Goal: Information Seeking & Learning: Learn about a topic

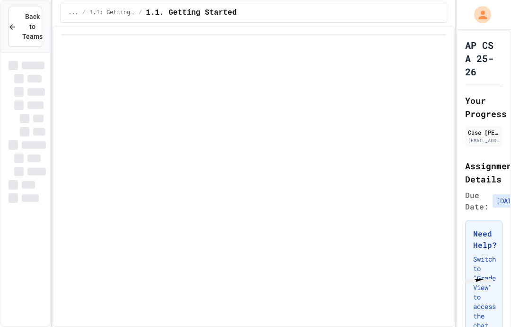
scroll to position [7, 0]
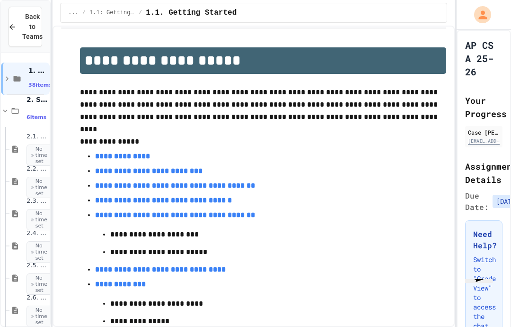
click at [36, 305] on span "No time set" at bounding box center [41, 316] width 28 height 22
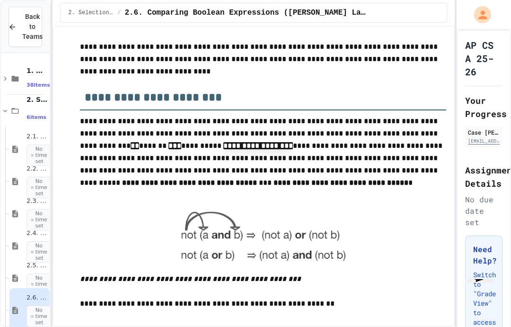
scroll to position [38, 0]
click at [25, 127] on div "2.1. Algorithms with Selection and Repetition No time set" at bounding box center [29, 149] width 40 height 45
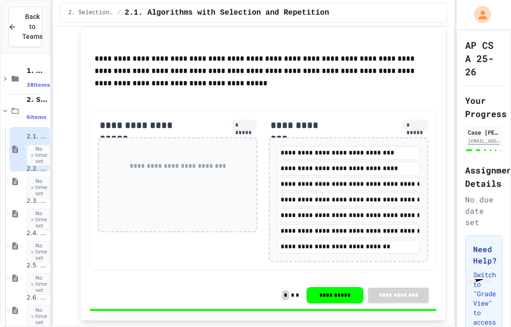
scroll to position [1338, 0]
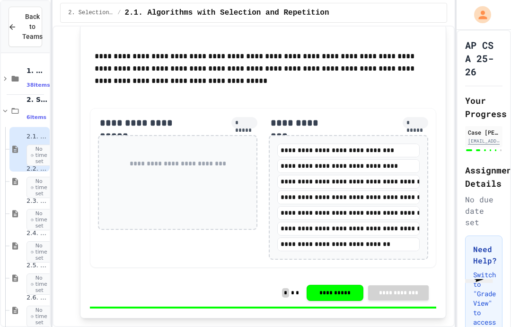
click at [11, 159] on div "2.2. Boolean Expressions No time set" at bounding box center [29, 181] width 40 height 45
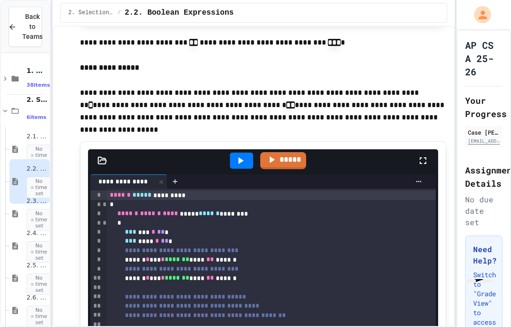
scroll to position [472, 0]
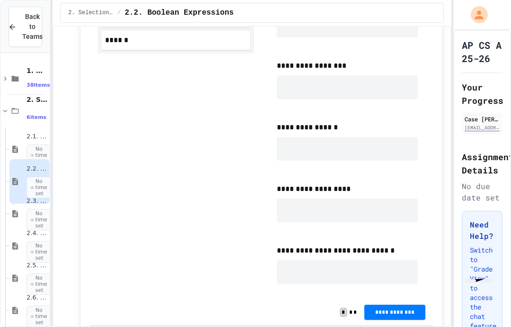
scroll to position [3051, 0]
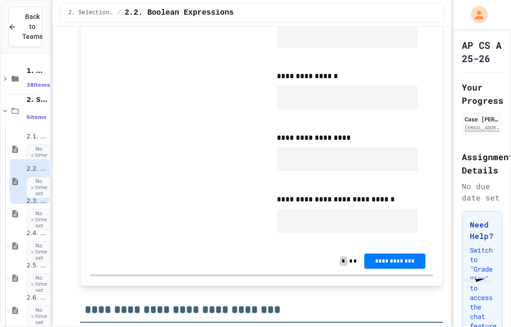
click at [19, 209] on icon at bounding box center [14, 213] width 11 height 9
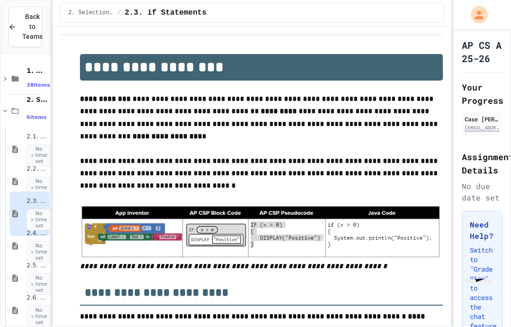
type input "**********"
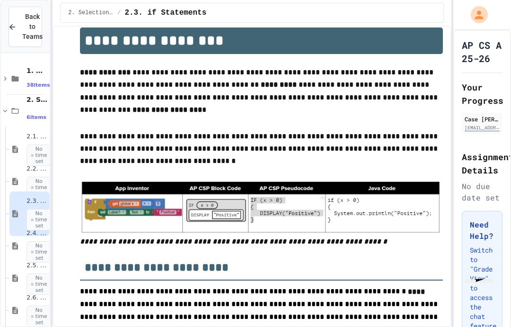
type input "**********"
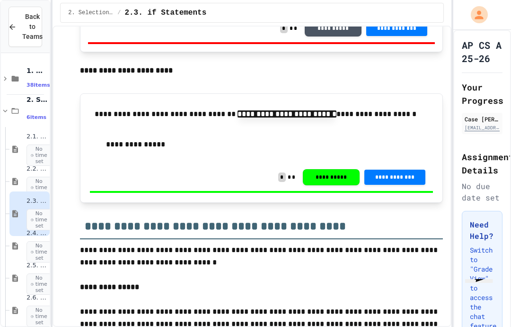
scroll to position [1267, 0]
